Goal: Information Seeking & Learning: Learn about a topic

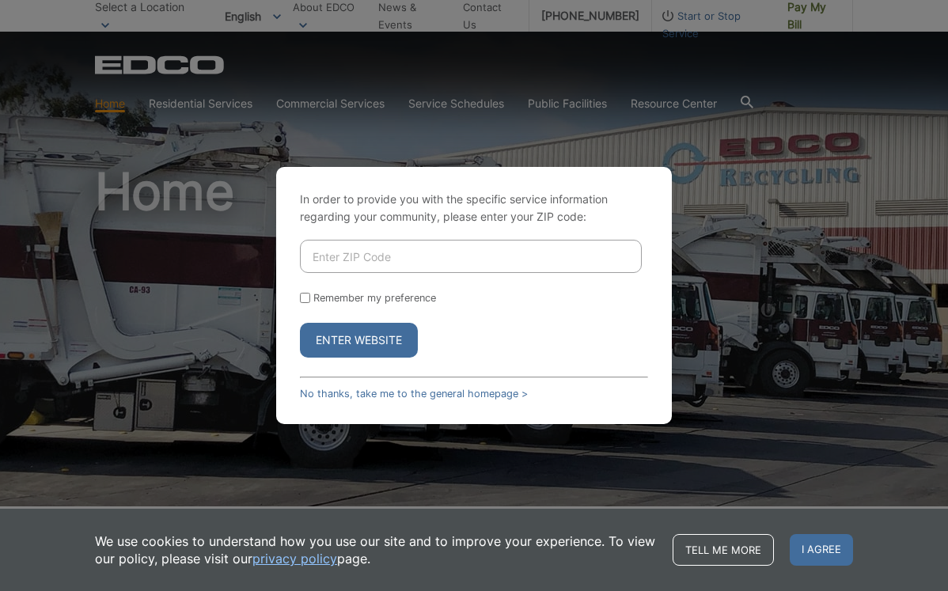
click at [334, 257] on input "Enter ZIP Code" at bounding box center [471, 256] width 342 height 33
type input "92026"
click at [359, 340] on button "Enter Website" at bounding box center [359, 340] width 118 height 35
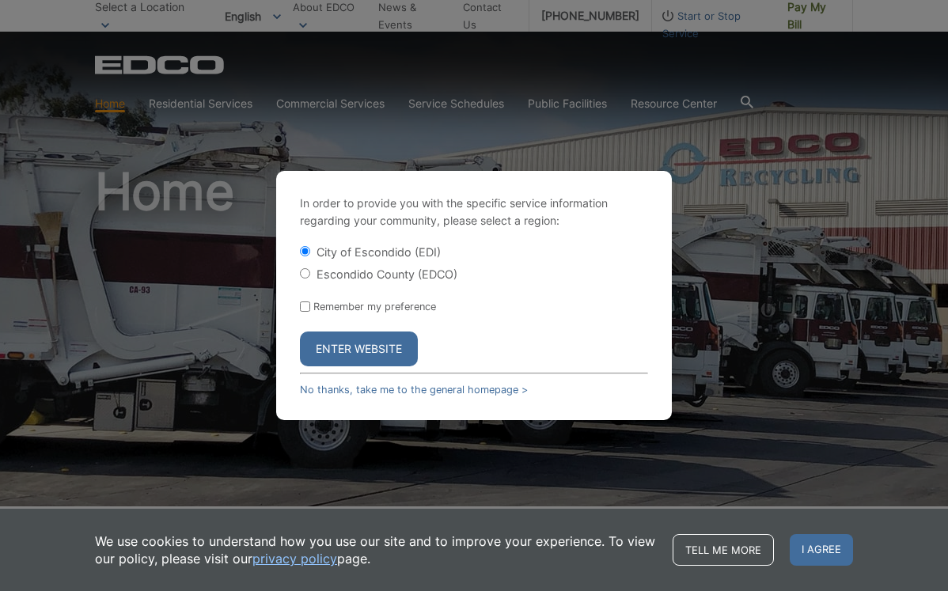
click at [317, 276] on label "Escondido County (EDCO)" at bounding box center [387, 274] width 141 height 13
click at [310, 276] on input "Escondido County (EDCO)" at bounding box center [305, 273] width 10 height 10
radio input "true"
click at [306, 309] on input "Remember my preference" at bounding box center [305, 307] width 10 height 10
checkbox input "true"
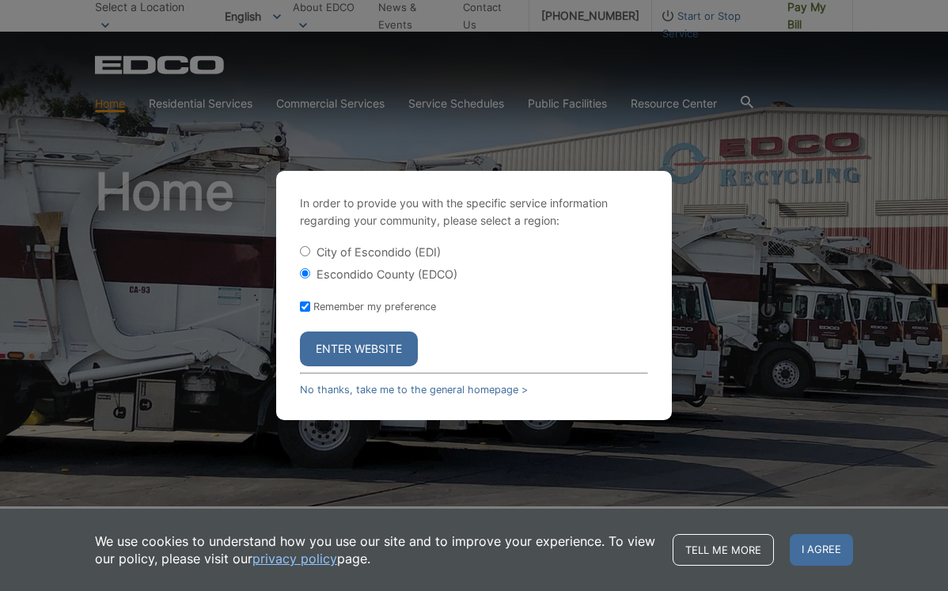
click at [340, 346] on button "Enter Website" at bounding box center [359, 349] width 118 height 35
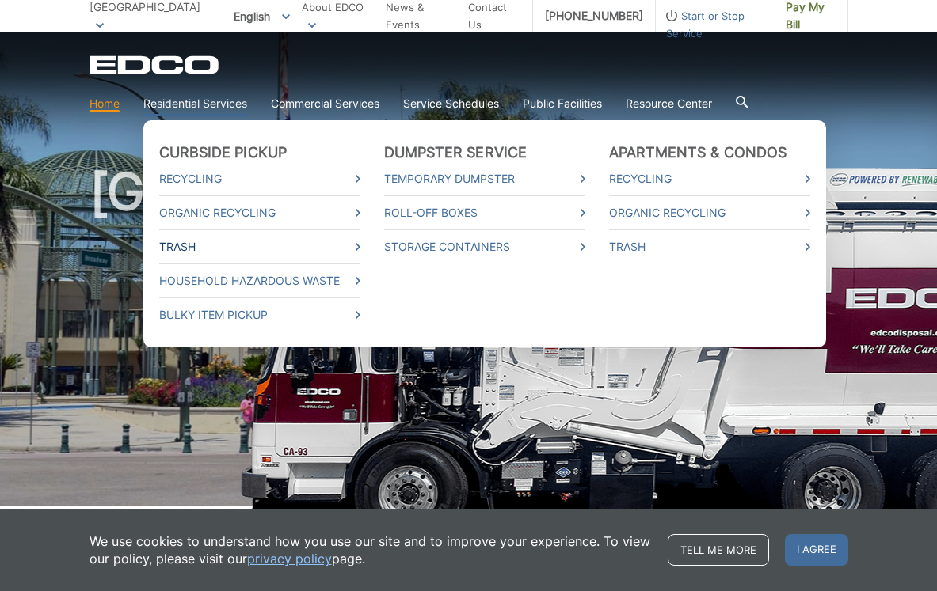
click at [174, 248] on link "Trash" at bounding box center [259, 246] width 201 height 17
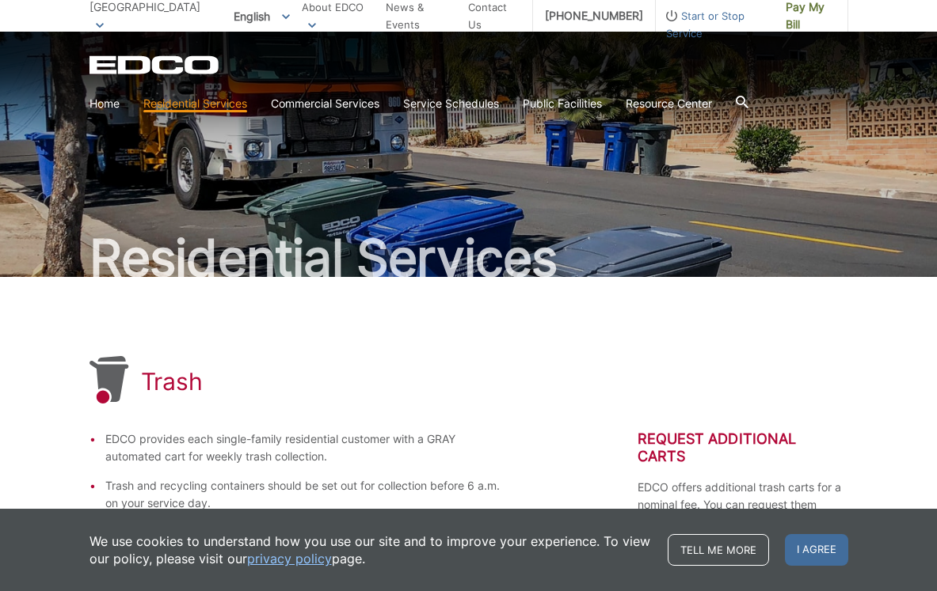
click at [850, 113] on div "EDCO Logo Home Residential Services Curbside Pickup Recycling Organic Recycling…" at bounding box center [468, 75] width 937 height 87
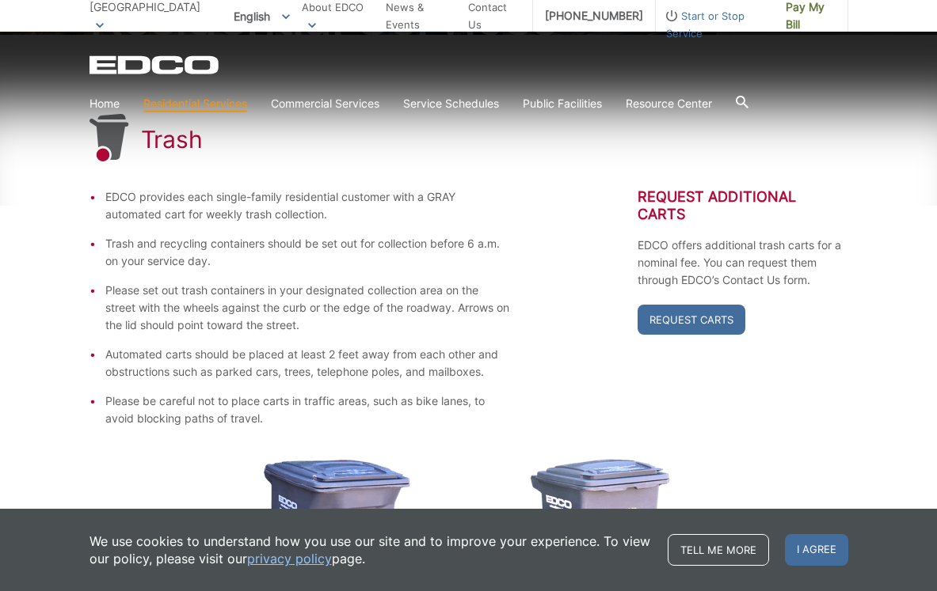
scroll to position [246, 0]
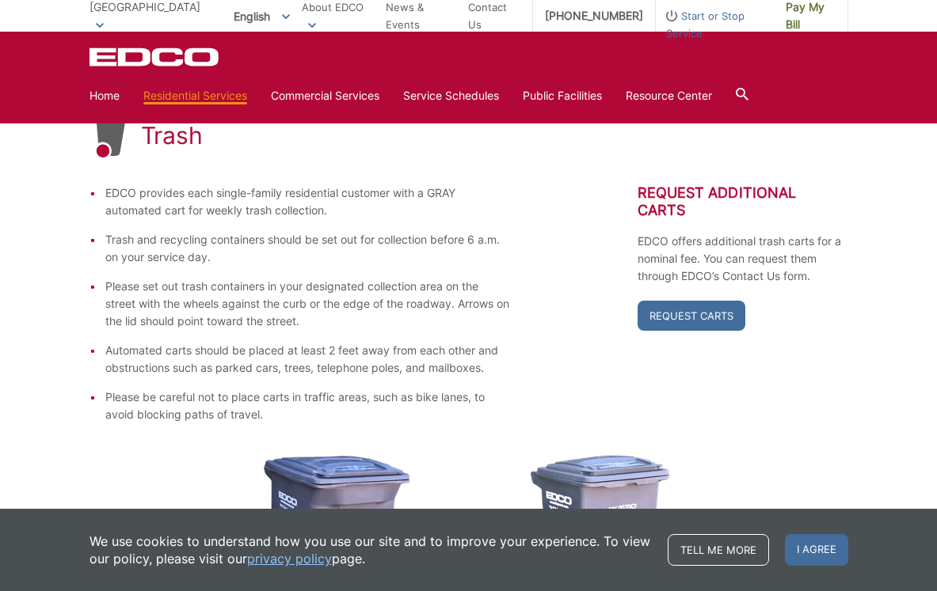
click at [815, 550] on span "I agree" at bounding box center [816, 550] width 63 height 32
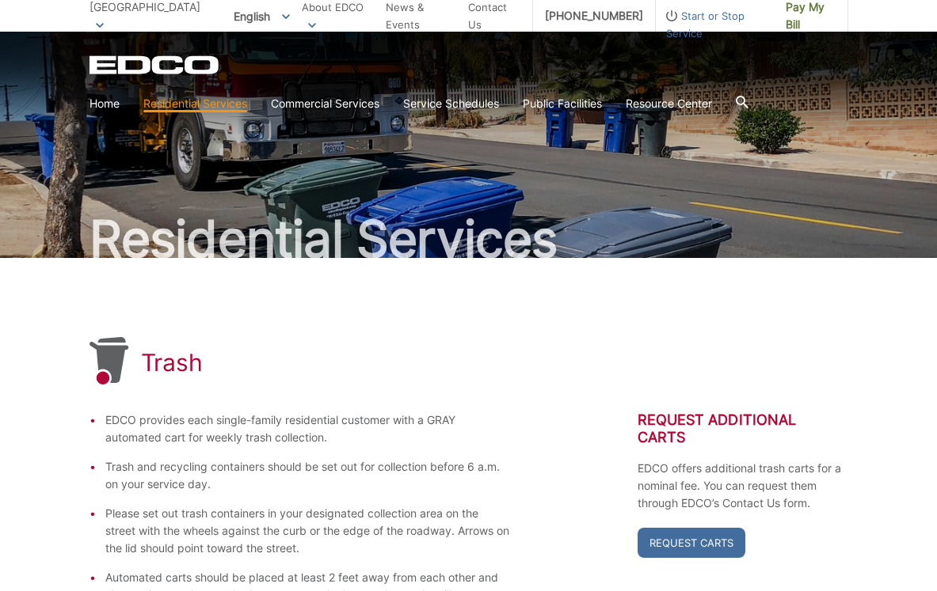
scroll to position [0, 0]
